Goal: Communication & Community: Participate in discussion

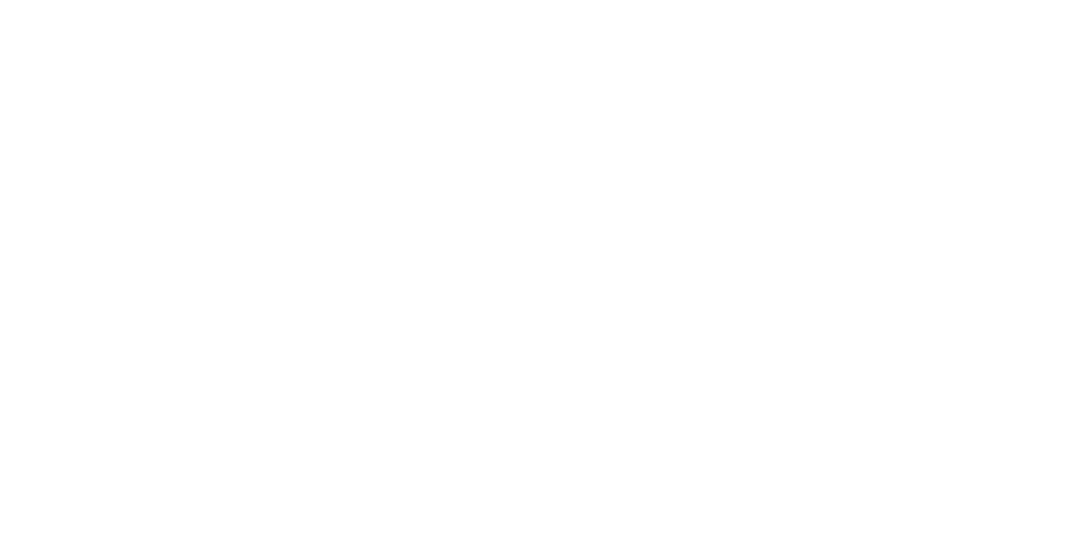
click at [224, 234] on button "Tracking" at bounding box center [143, 233] width 161 height 42
click at [906, 96] on button "Close" at bounding box center [875, 93] width 62 height 27
click at [224, 140] on button "Collaborate" at bounding box center [143, 148] width 161 height 42
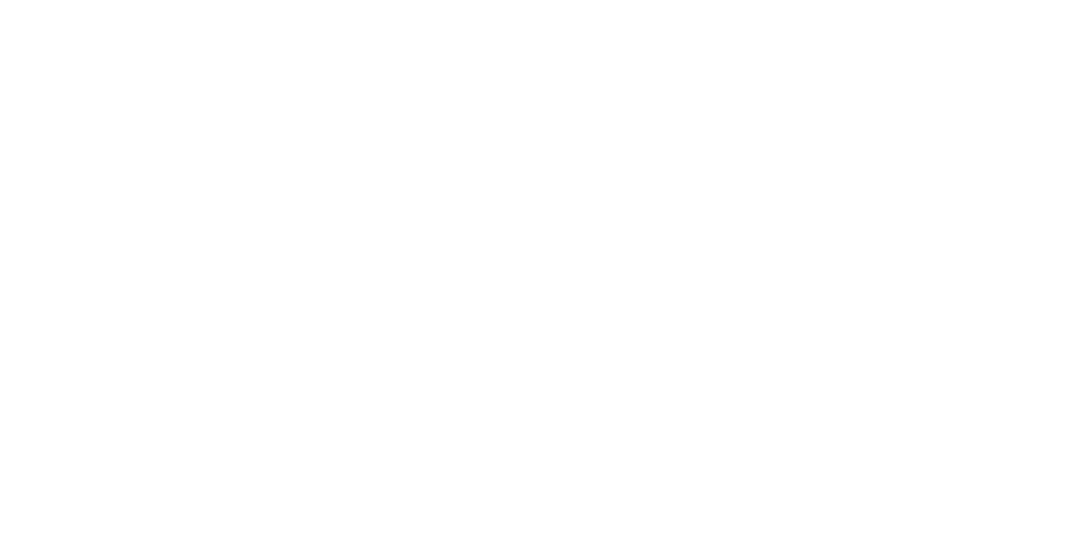
click at [762, 499] on div at bounding box center [545, 490] width 434 height 18
click at [466, 498] on span "@[GEOGRAPHIC_DATA]" at bounding box center [403, 490] width 128 height 16
click at [762, 499] on div "@[GEOGRAPHIC_DATA]" at bounding box center [545, 490] width 434 height 18
click at [952, 502] on button "Send" at bounding box center [918, 489] width 67 height 25
